Goal: Task Accomplishment & Management: Use online tool/utility

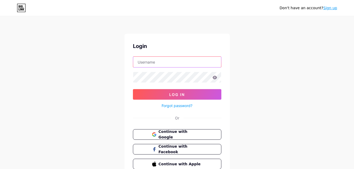
click at [159, 61] on input "text" at bounding box center [177, 62] width 88 height 11
type input "hyerstudios"
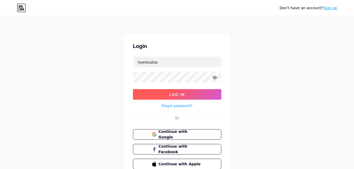
click at [168, 93] on button "Log In" at bounding box center [177, 94] width 89 height 11
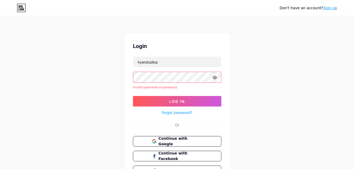
click at [331, 9] on link "Sign up" at bounding box center [330, 8] width 14 height 4
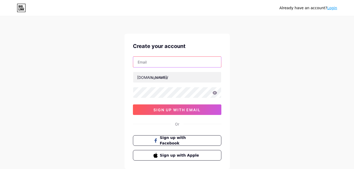
click at [159, 63] on input "text" at bounding box center [177, 62] width 88 height 11
type input "[EMAIL_ADDRESS][DOMAIN_NAME]"
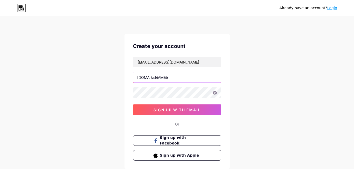
click at [166, 79] on input "text" at bounding box center [177, 77] width 88 height 11
type input "hyerstudios"
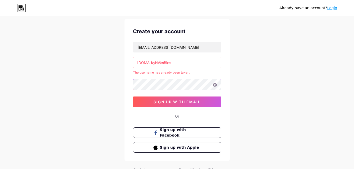
scroll to position [40, 0]
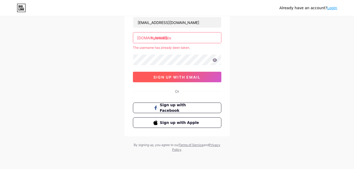
click at [171, 77] on span "sign up with email" at bounding box center [177, 77] width 47 height 4
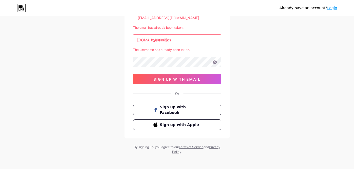
scroll to position [0, 0]
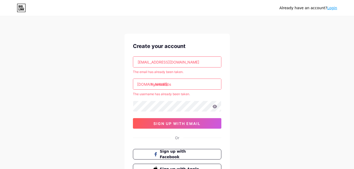
click at [332, 7] on link "Login" at bounding box center [332, 8] width 10 height 4
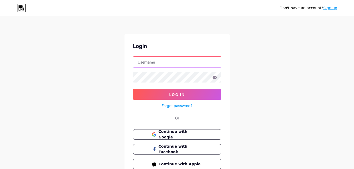
click at [162, 62] on input "text" at bounding box center [177, 62] width 88 height 11
type input "hyerstudios"
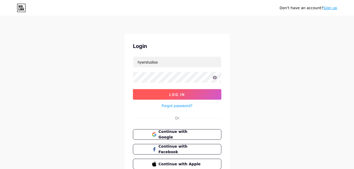
click at [176, 92] on span "Log In" at bounding box center [177, 94] width 16 height 4
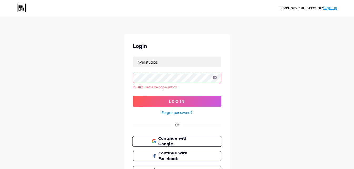
click at [173, 139] on span "Continue with Google" at bounding box center [180, 141] width 44 height 11
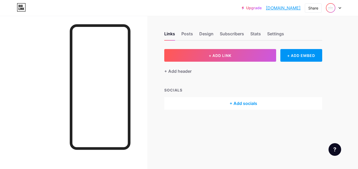
click at [328, 9] on img at bounding box center [331, 8] width 8 height 8
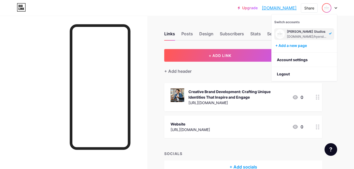
click at [349, 61] on div "Upgrade [DOMAIN_NAME]... [DOMAIN_NAME] Share Switch accounts [PERSON_NAME] Stud…" at bounding box center [177, 99] width 354 height 199
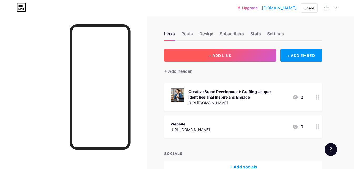
click at [237, 57] on button "+ ADD LINK" at bounding box center [220, 55] width 112 height 13
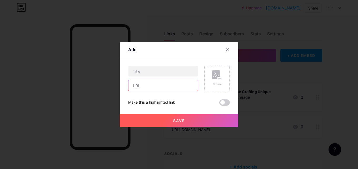
click at [145, 87] on input "text" at bounding box center [164, 85] width 70 height 11
paste input "https://medium.com/@studioshyer/the-future-of-digital-growth-with-an-affordable…"
type input "https://medium.com/@studioshyer/the-future-of-digital-growth-with-an-affordable…"
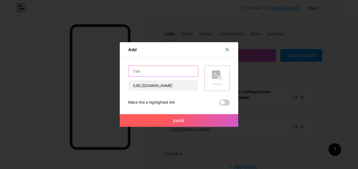
click at [150, 73] on input "text" at bounding box center [164, 71] width 70 height 11
paste input "Affordable SEO Agency in Nashville"
type input "Affordable SEO Agency in Nashville"
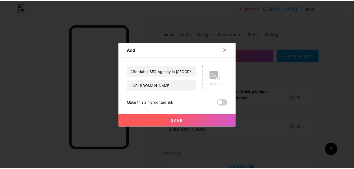
scroll to position [0, 0]
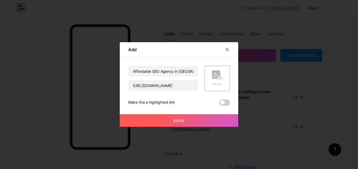
click at [183, 120] on span "Save" at bounding box center [179, 120] width 12 height 4
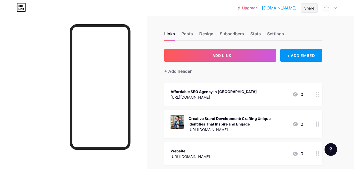
click at [308, 7] on div "Share" at bounding box center [310, 8] width 10 height 6
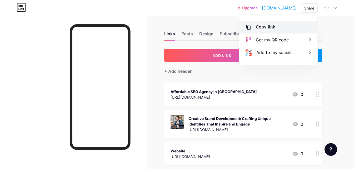
click at [266, 27] on div "Copy link" at bounding box center [265, 27] width 19 height 6
